Goal: Information Seeking & Learning: Learn about a topic

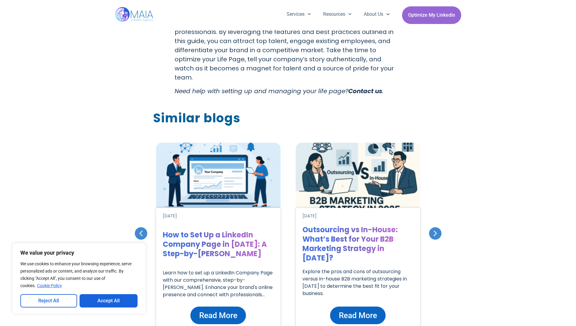
scroll to position [1033, 0]
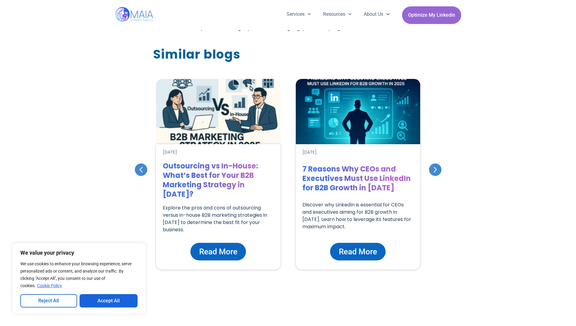
click at [143, 166] on icon "Previous slide" at bounding box center [141, 170] width 8 height 8
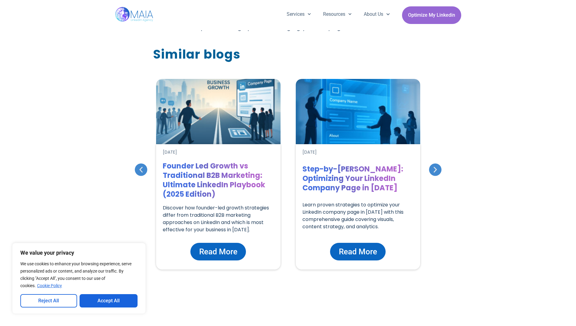
click at [354, 246] on span "Read More" at bounding box center [358, 252] width 38 height 12
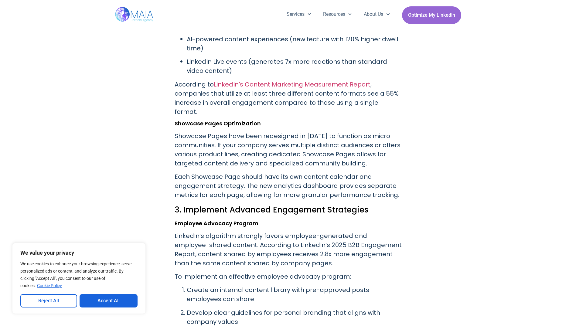
scroll to position [1063, 0]
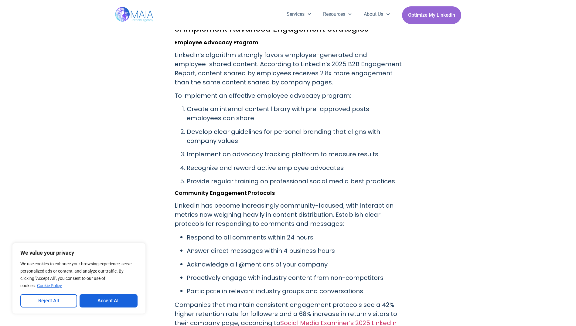
scroll to position [1276, 0]
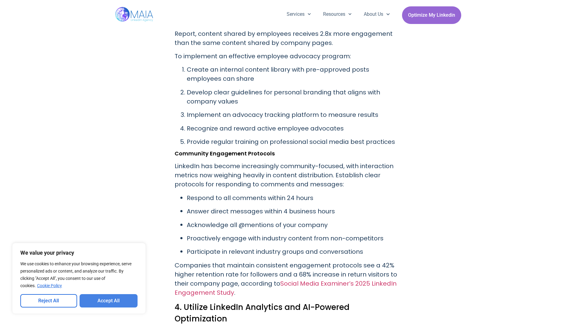
click at [118, 298] on button "Accept All" at bounding box center [109, 300] width 58 height 13
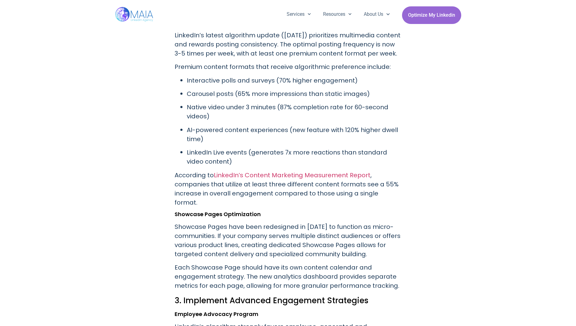
scroll to position [942, 0]
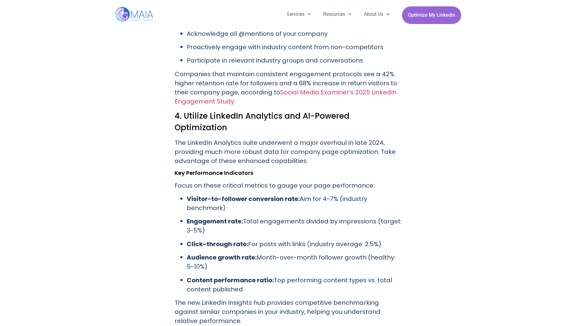
scroll to position [1367, 0]
